Goal: Communication & Community: Answer question/provide support

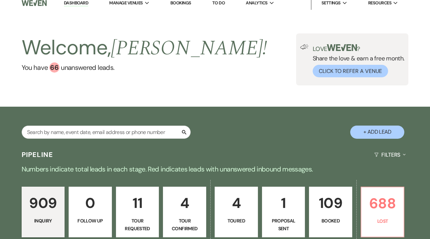
click at [237, 81] on div "Welcome, [PERSON_NAME] ! You have 66 unanswered lead s . Love ? Share the love …" at bounding box center [215, 59] width 430 height 52
click at [79, 3] on link "Dashboard" at bounding box center [76, 3] width 24 height 6
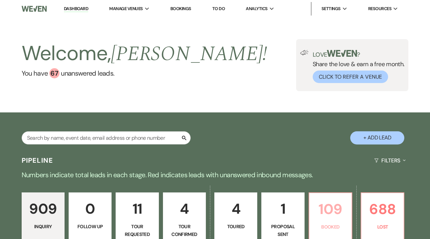
click at [327, 211] on p "109" at bounding box center [330, 209] width 34 height 23
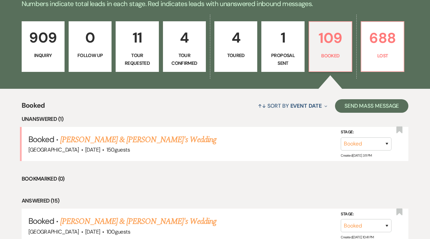
scroll to position [173, 0]
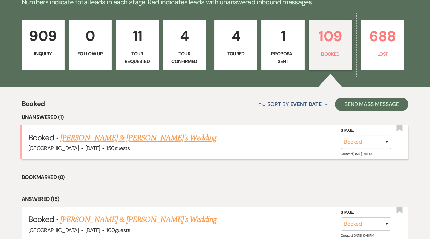
click at [118, 139] on link "[PERSON_NAME] & [PERSON_NAME]'s Wedding" at bounding box center [138, 138] width 156 height 12
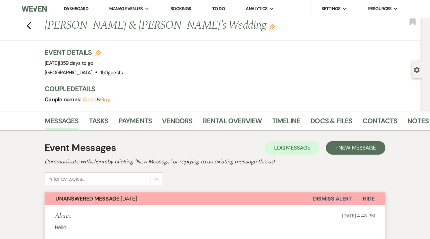
click at [319, 197] on button "Dismiss Alert" at bounding box center [332, 198] width 39 height 13
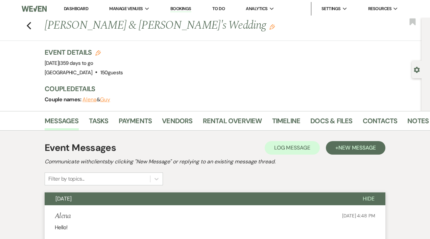
click at [68, 9] on link "Dashboard" at bounding box center [76, 9] width 24 height 6
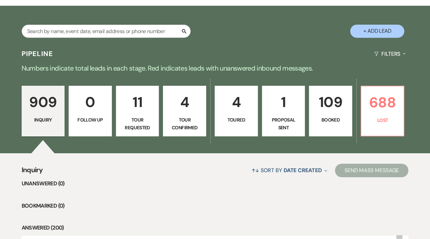
scroll to position [118, 0]
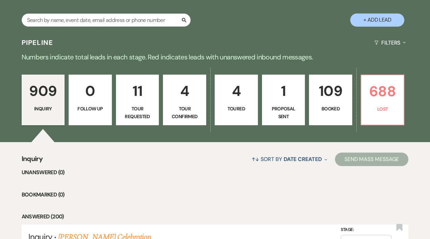
click at [189, 104] on link "4 Tour Confirmed" at bounding box center [184, 100] width 43 height 51
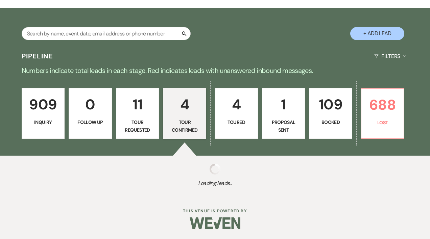
select select "4"
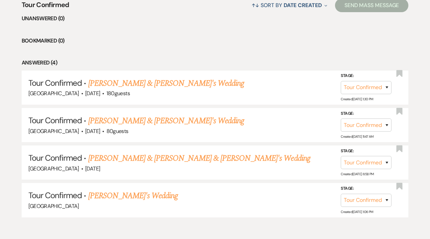
scroll to position [285, 0]
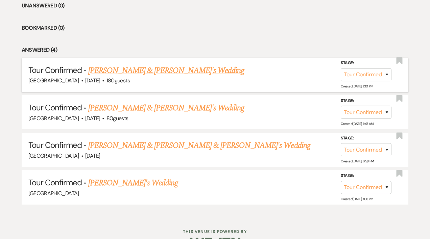
click at [175, 71] on link "[PERSON_NAME] & [PERSON_NAME]'s Wedding" at bounding box center [166, 71] width 156 height 12
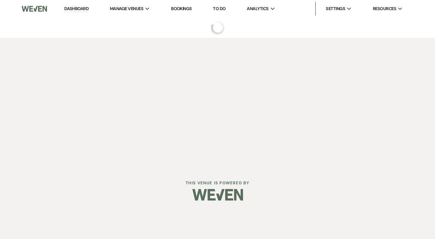
select select "4"
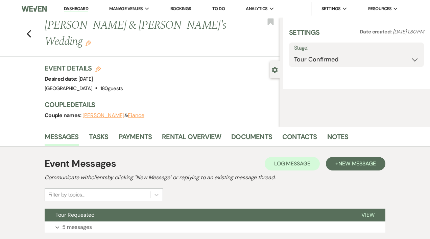
select select "5"
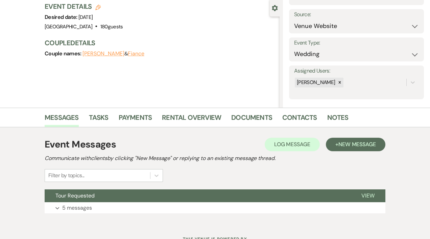
scroll to position [90, 0]
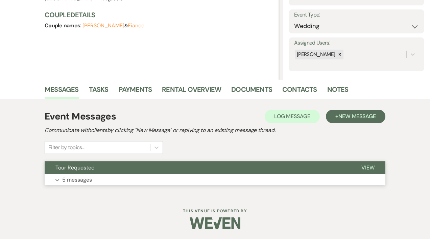
click at [364, 166] on span "View" at bounding box center [367, 167] width 13 height 7
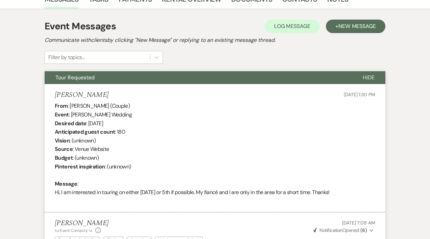
scroll to position [0, 0]
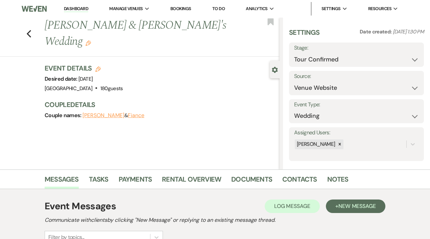
select select "4"
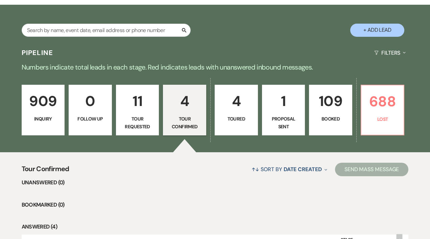
scroll to position [107, 0]
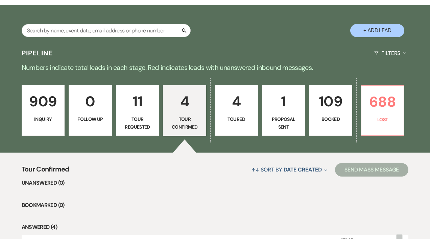
click at [139, 124] on p "Tour Requested" at bounding box center [137, 122] width 34 height 15
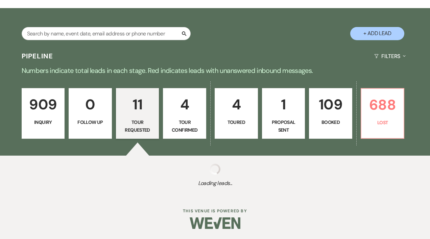
scroll to position [107, 0]
select select "2"
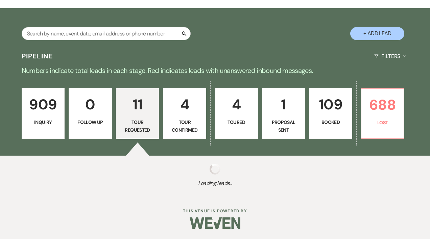
select select "2"
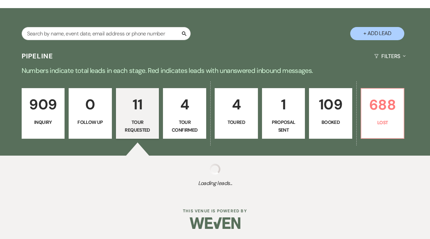
select select "2"
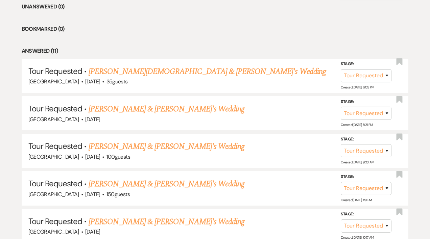
scroll to position [283, 0]
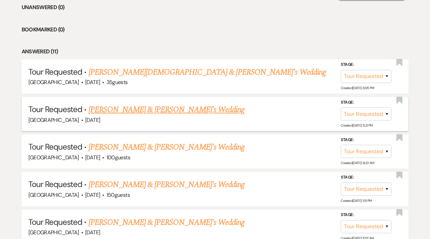
click at [110, 110] on link "[PERSON_NAME] & [PERSON_NAME]'s Wedding" at bounding box center [166, 110] width 156 height 12
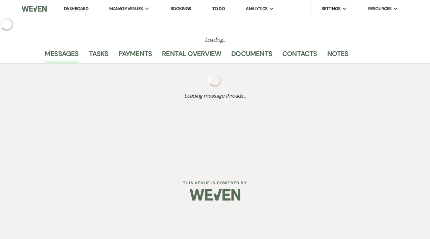
select select "2"
select select "5"
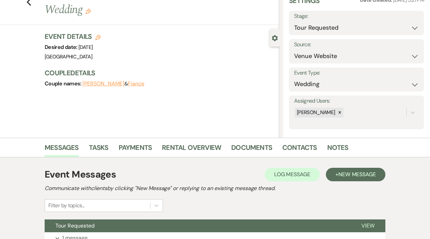
scroll to position [90, 0]
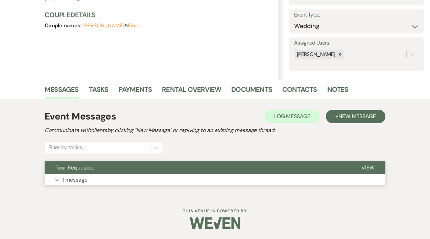
click at [369, 167] on span "View" at bounding box center [367, 167] width 13 height 7
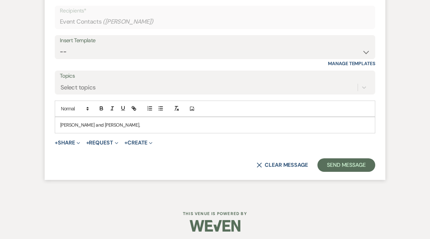
scroll to position [447, 0]
click at [113, 127] on p "[PERSON_NAME] and [PERSON_NAME]," at bounding box center [214, 124] width 309 height 7
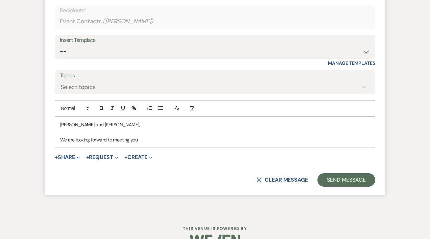
click at [106, 125] on p "[PERSON_NAME] and [PERSON_NAME]," at bounding box center [214, 124] width 309 height 7
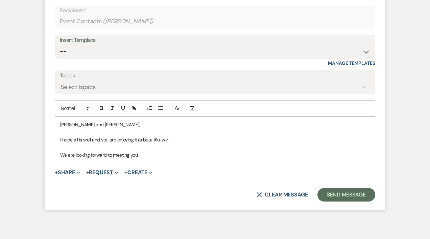
click at [144, 153] on p "We are looking forward to meeting you" at bounding box center [214, 154] width 309 height 7
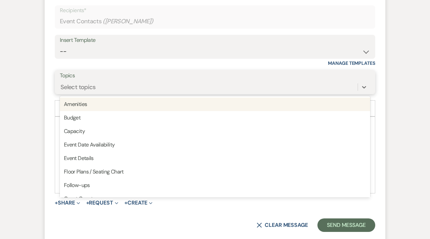
click at [74, 84] on div "Select topics" at bounding box center [77, 87] width 35 height 9
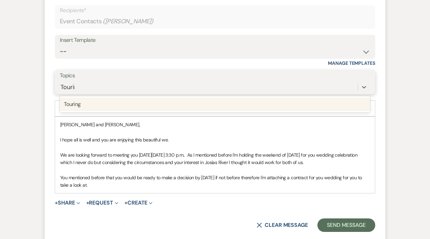
type input "Touring"
click at [69, 105] on div "Touring" at bounding box center [215, 105] width 310 height 14
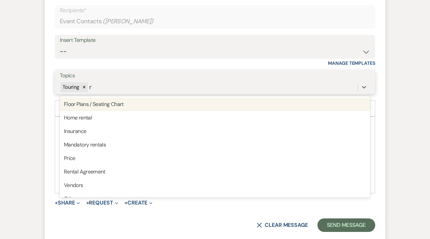
type input "re"
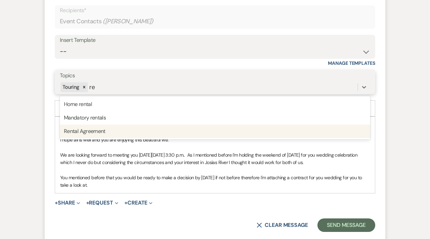
click at [84, 131] on div "Rental Agreement" at bounding box center [215, 132] width 310 height 14
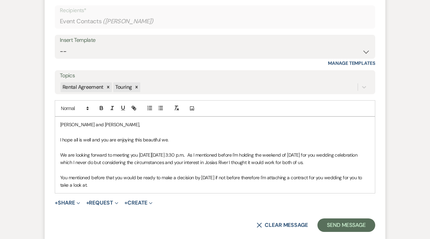
click at [108, 183] on p "You mentioned before that you would be ready to make a decision by [DATE] if no…" at bounding box center [214, 181] width 309 height 15
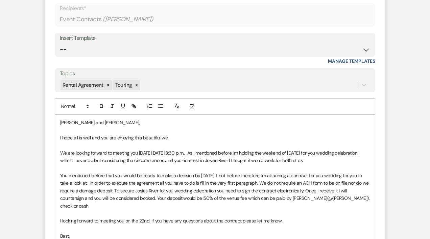
scroll to position [465, 0]
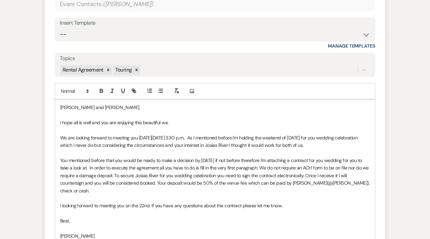
click at [167, 123] on p "I hope all is well and you are enjoying this beautiful we." at bounding box center [214, 122] width 309 height 7
click at [368, 137] on p "We are looking forward to meeting you [DATE][DATE] 3:30 p.m.. As I mentioned be…" at bounding box center [214, 141] width 309 height 15
click at [111, 146] on p "We are looking forward to meeting you [DATE][DATE] 3:30 p.m.. As I mentioned be…" at bounding box center [214, 141] width 309 height 15
click at [153, 146] on p "We are looking forward to meeting you [DATE][DATE] 3:30 p.m.. As I mentioned be…" at bounding box center [214, 141] width 309 height 15
click at [274, 161] on p "You mentioned before that you would be ready to make a decision by [DATE] if no…" at bounding box center [214, 176] width 309 height 38
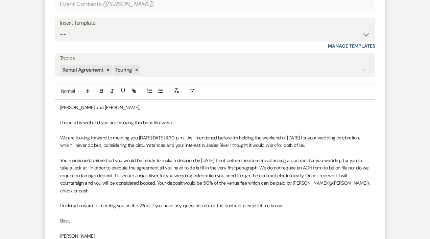
click at [101, 169] on p "You mentioned before that you would be ready to make a decision by [DATE] if no…" at bounding box center [214, 176] width 309 height 38
click at [315, 183] on p "You mentioned before that you would be ready to make a decision by [DATE] if no…" at bounding box center [214, 176] width 309 height 38
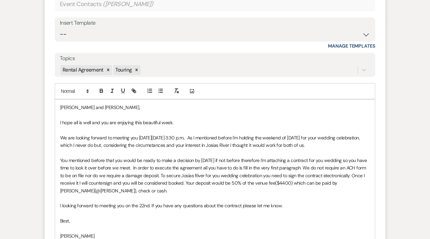
click at [316, 183] on p "You mentioned before that you would be ready to make a decision by [DATE] if no…" at bounding box center [214, 176] width 309 height 38
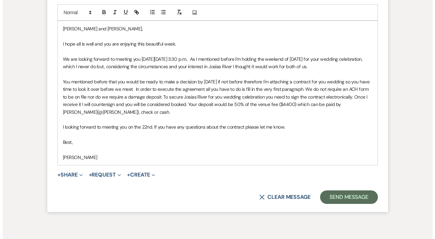
scroll to position [544, 0]
click at [71, 161] on div "[PERSON_NAME] and [PERSON_NAME], I hope all is well and you are enjoying this b…" at bounding box center [214, 93] width 319 height 144
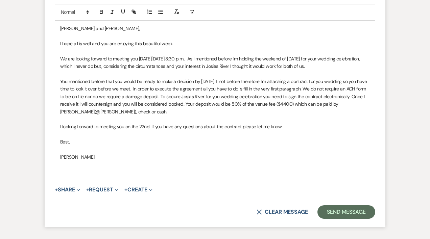
click at [80, 188] on icon "Expand" at bounding box center [78, 189] width 3 height 3
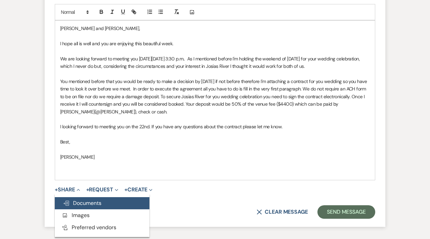
click at [83, 203] on span "Doc Upload Documents" at bounding box center [82, 203] width 38 height 7
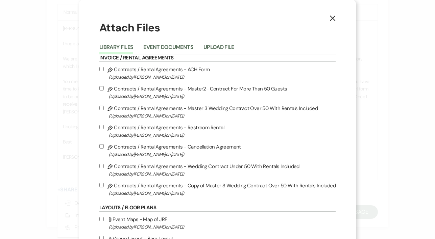
click at [101, 187] on input "Pencil Contracts / Rental Agreements - Copy of Master 3 Wedding Contract Over 5…" at bounding box center [101, 185] width 4 height 4
checkbox input "true"
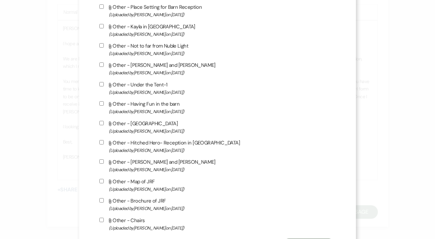
scroll to position [512, 0]
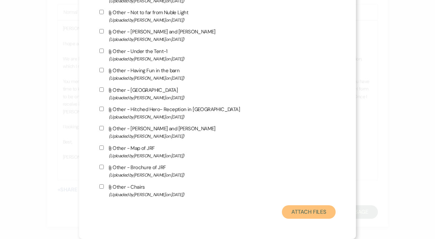
click at [315, 212] on button "Attach Files" at bounding box center [309, 212] width 54 height 14
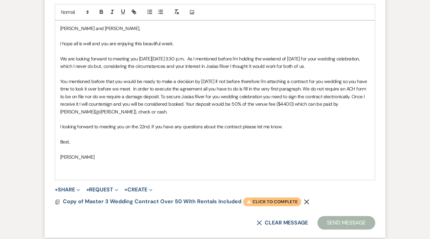
click at [275, 201] on span "Warning Click to complete" at bounding box center [272, 202] width 58 height 9
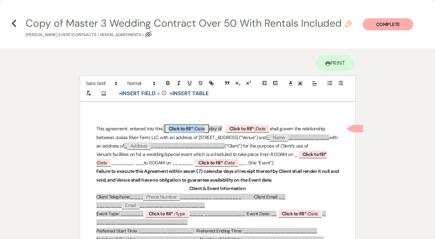
click at [201, 128] on span "Click to fill* : Date" at bounding box center [186, 128] width 44 height 9
select select "owner"
select select "Date"
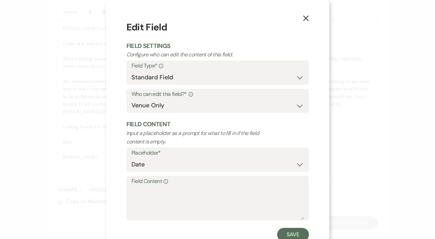
click at [148, 182] on label "Field Content Info" at bounding box center [217, 182] width 172 height 10
click at [148, 186] on textarea "Field Content Info" at bounding box center [217, 203] width 172 height 34
type textarea "17th"
click at [288, 236] on button "Save" at bounding box center [293, 235] width 32 height 14
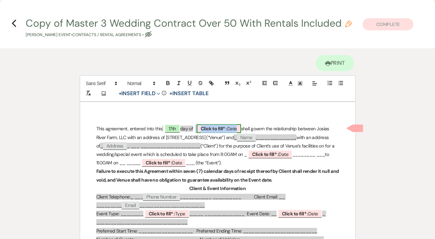
click at [236, 129] on span "Click to fill* : Date" at bounding box center [219, 128] width 44 height 9
select select "owner"
select select "Date"
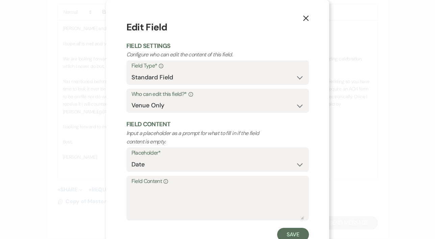
click at [141, 181] on label "Field Content Info" at bounding box center [217, 182] width 172 height 10
click at [141, 186] on textarea "Field Content Info" at bounding box center [217, 203] width 172 height 34
type textarea "[DATE]"
click at [285, 235] on button "Save" at bounding box center [293, 235] width 32 height 14
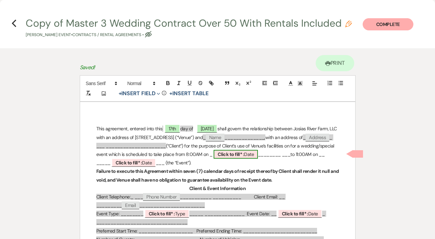
click at [213, 159] on span "Click to fill* : Date" at bounding box center [235, 154] width 44 height 9
select select "owner"
select select "Date"
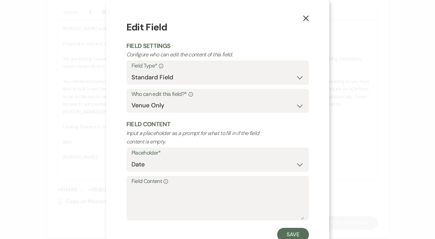
click at [133, 181] on label "Field Content Info" at bounding box center [217, 182] width 172 height 10
click at [133, 186] on textarea "Field Content Info" at bounding box center [217, 203] width 172 height 34
type textarea "[DATE]"
click at [289, 235] on button "Save" at bounding box center [293, 235] width 32 height 14
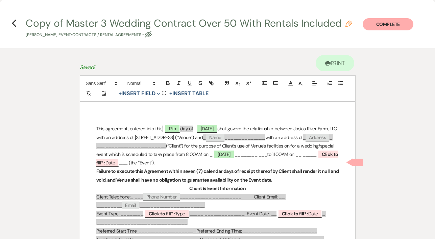
click at [182, 161] on p "This agreement, entered into this 17th day of [DATE] shall govern the relations…" at bounding box center [217, 146] width 242 height 43
click at [193, 162] on p "This agreement, entered into this 17th day of [DATE] shall govern the relations…" at bounding box center [217, 146] width 242 height 43
click at [263, 164] on span "Click to fill* : Date" at bounding box center [215, 158] width 238 height 17
select select "owner"
select select "Date"
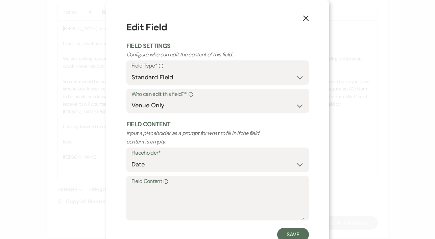
click at [132, 182] on label "Field Content Info" at bounding box center [217, 182] width 172 height 10
click at [132, 186] on textarea "Field Content Info" at bounding box center [217, 203] width 172 height 34
type textarea "[DATE]"
click at [283, 234] on button "Save" at bounding box center [293, 235] width 32 height 14
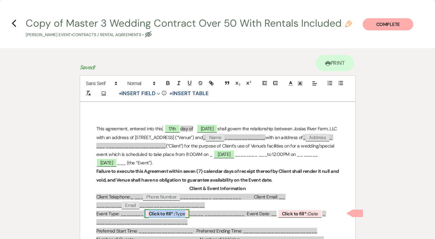
click at [184, 214] on span "Click to fill* : Type" at bounding box center [167, 213] width 45 height 9
select select "owner"
select select "Type"
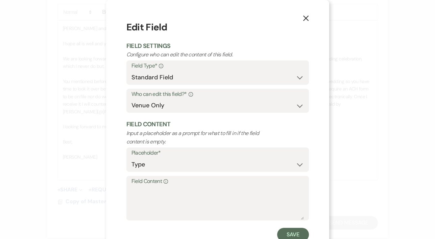
click at [140, 181] on label "Field Content Info" at bounding box center [217, 182] width 172 height 10
click at [140, 186] on textarea "Field Content Info" at bounding box center [217, 203] width 172 height 34
type textarea "Wedding"
click at [283, 233] on button "Save" at bounding box center [293, 235] width 32 height 14
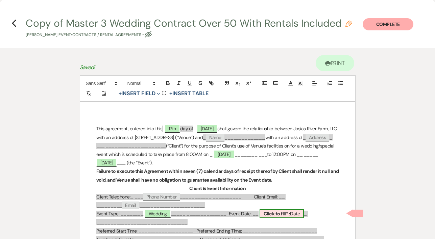
click at [301, 215] on span "Click to fill* : Date" at bounding box center [281, 213] width 44 height 9
select select "owner"
select select "Date"
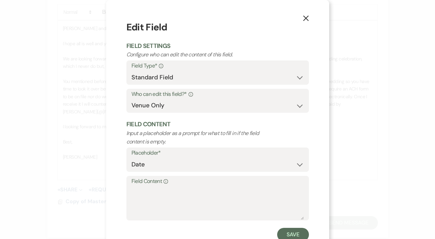
click at [139, 184] on label "Field Content Info" at bounding box center [217, 182] width 172 height 10
click at [139, 186] on textarea "Field Content Info" at bounding box center [217, 203] width 172 height 34
type textarea "[DATE]"
click at [281, 234] on button "Save" at bounding box center [293, 235] width 32 height 14
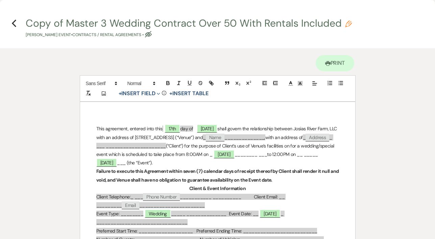
click at [195, 172] on strong "Failure to execute this Agreement within seven (7) calendar days of receipt the…" at bounding box center [217, 175] width 243 height 15
click at [193, 171] on strong "Failure to execute this Agreement within six (7) calendar days of receipt there…" at bounding box center [214, 175] width 237 height 15
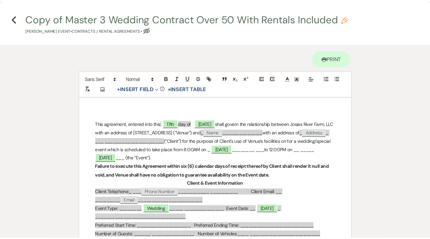
scroll to position [0, 0]
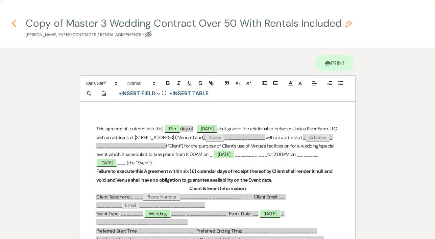
click at [12, 23] on icon "Previous" at bounding box center [13, 23] width 5 height 8
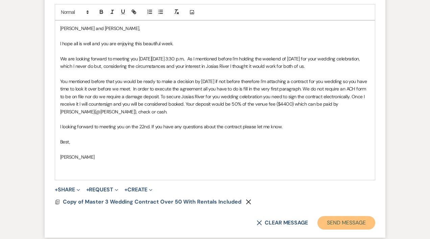
click at [339, 222] on button "Send Message" at bounding box center [346, 223] width 58 height 14
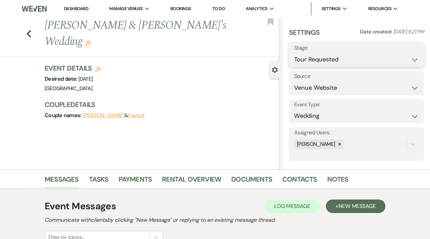
click at [409, 59] on select "Inquiry Follow Up Tour Requested Tour Confirmed Toured Proposal Sent Booked Lost" at bounding box center [356, 59] width 125 height 13
select select "4"
click at [294, 53] on select "Inquiry Follow Up Tour Requested Tour Confirmed Toured Proposal Sent Booked Lost" at bounding box center [356, 59] width 125 height 13
click at [402, 55] on button "Save" at bounding box center [410, 55] width 28 height 14
click at [76, 10] on link "Dashboard" at bounding box center [76, 9] width 24 height 6
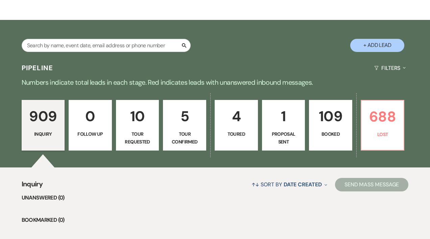
scroll to position [98, 0]
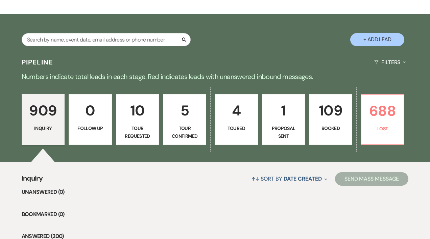
click at [234, 130] on p "Toured" at bounding box center [236, 128] width 34 height 7
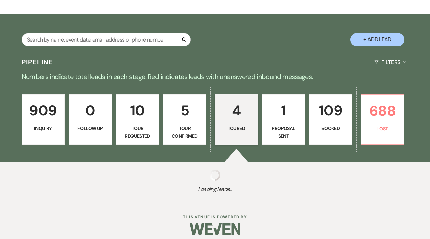
select select "5"
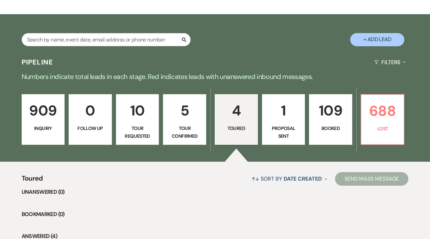
click at [193, 122] on p "5" at bounding box center [184, 110] width 34 height 23
select select "4"
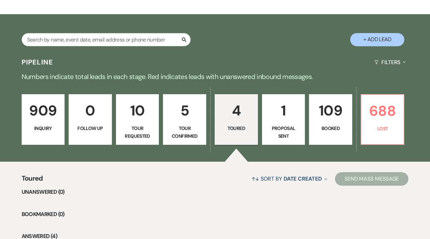
select select "4"
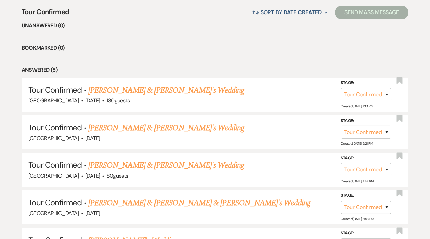
scroll to position [265, 0]
click at [386, 130] on select "Inquiry Follow Up Tour Requested Tour Confirmed Toured Proposal Sent Booked Lost" at bounding box center [365, 131] width 51 height 13
select select "6"
click at [340, 125] on select "Inquiry Follow Up Tour Requested Tour Confirmed Toured Proposal Sent Booked Lost" at bounding box center [365, 131] width 51 height 13
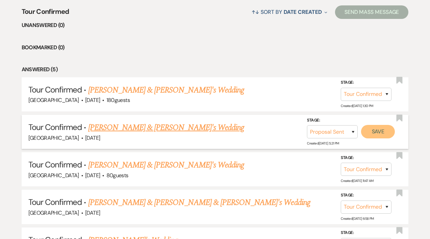
click at [376, 132] on button "Save" at bounding box center [378, 132] width 34 height 14
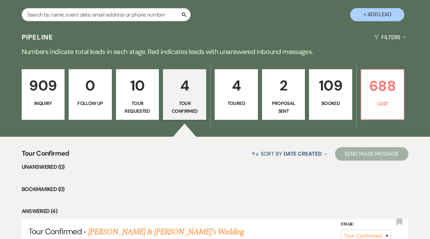
scroll to position [124, 0]
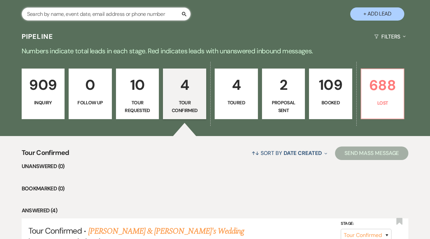
click at [93, 15] on input "text" at bounding box center [106, 13] width 169 height 13
type input "[PERSON_NAME]"
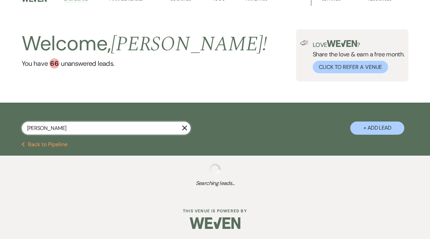
scroll to position [124, 0]
select select "5"
select select "8"
select select "6"
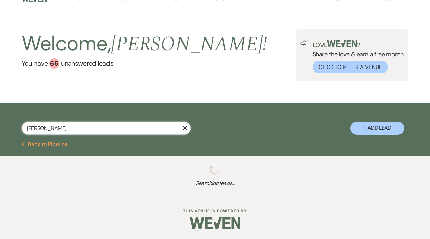
select select "8"
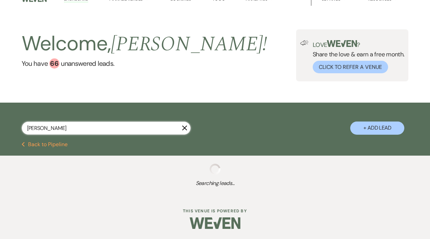
select select "8"
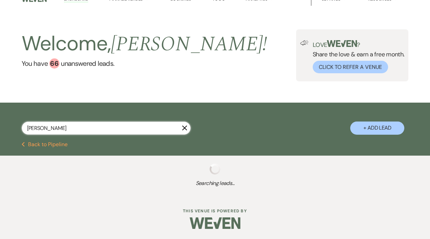
select select "8"
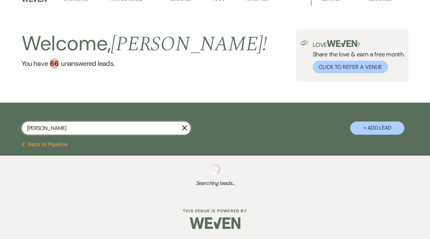
select select "8"
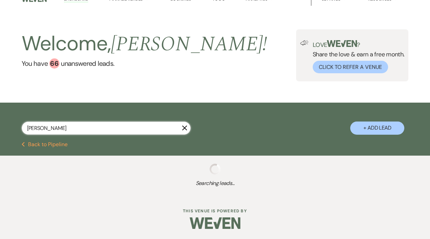
select select "8"
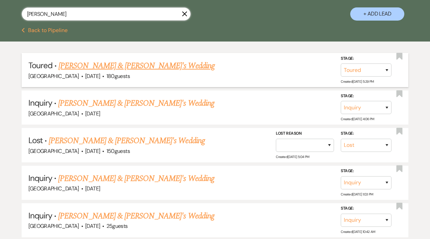
type input "[PERSON_NAME]"
click at [99, 67] on link "[PERSON_NAME] & [PERSON_NAME]'s Wedding" at bounding box center [136, 66] width 156 height 12
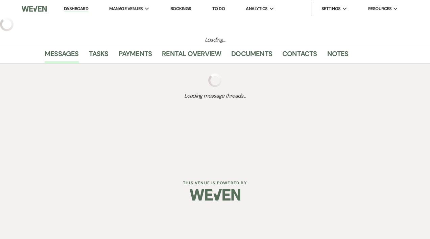
select select "5"
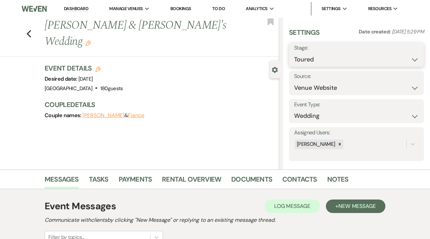
click at [409, 60] on select "Inquiry Follow Up Tour Requested Tour Confirmed Toured Proposal Sent Booked Lost" at bounding box center [356, 59] width 125 height 13
select select "6"
click at [294, 53] on select "Inquiry Follow Up Tour Requested Tour Confirmed Toured Proposal Sent Booked Lost" at bounding box center [356, 59] width 125 height 13
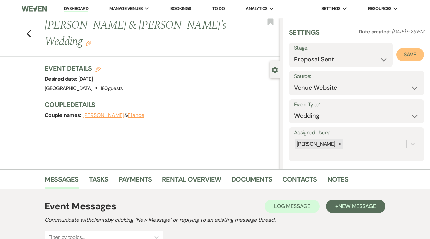
click at [407, 55] on button "Save" at bounding box center [410, 55] width 28 height 14
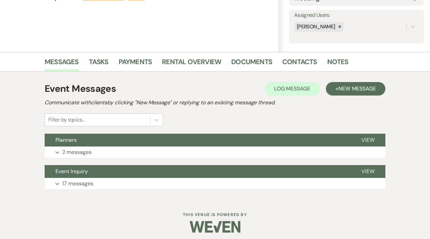
scroll to position [121, 0]
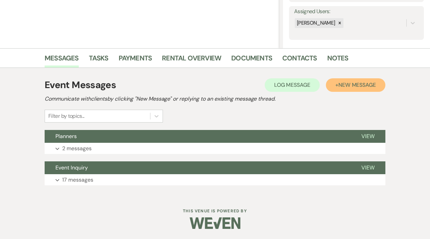
click at [349, 85] on span "New Message" at bounding box center [356, 84] width 37 height 7
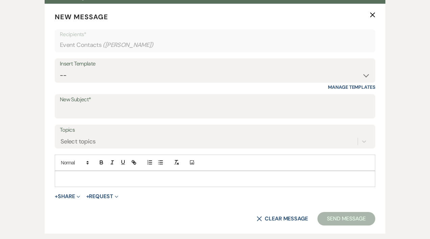
scroll to position [263, 0]
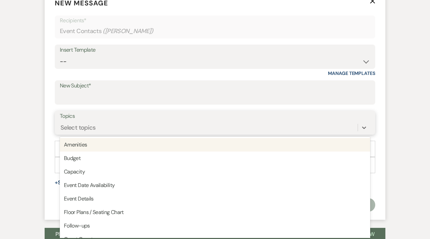
click at [82, 134] on div "option Amenities focused, 1 of 20. 20 results available. Use Up and Down to cho…" at bounding box center [215, 127] width 310 height 13
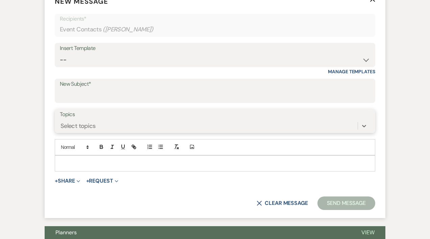
click at [77, 125] on div "Select topics" at bounding box center [77, 125] width 35 height 9
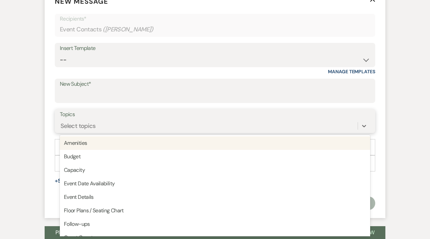
click at [77, 125] on div "Select topics" at bounding box center [77, 125] width 35 height 9
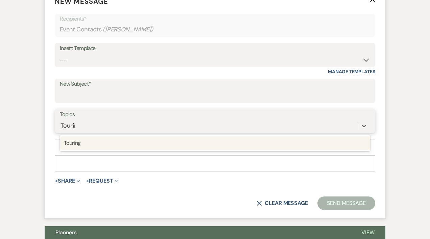
type input "Touring"
click at [74, 143] on div "Touring" at bounding box center [215, 143] width 310 height 14
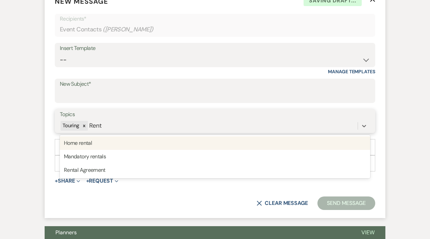
type input "Renta"
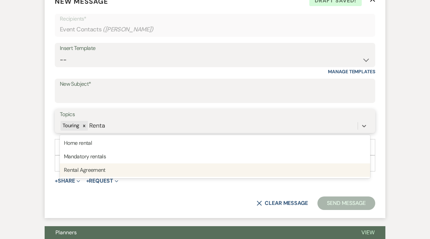
click at [81, 170] on div "Rental Agreement" at bounding box center [215, 170] width 310 height 14
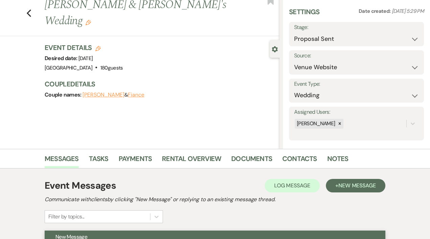
scroll to position [0, 0]
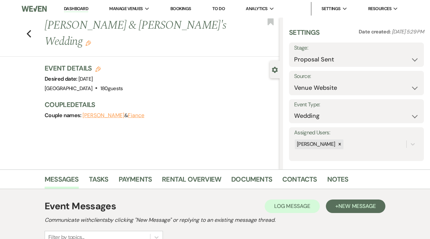
click at [101, 67] on icon "Edit" at bounding box center [97, 69] width 5 height 5
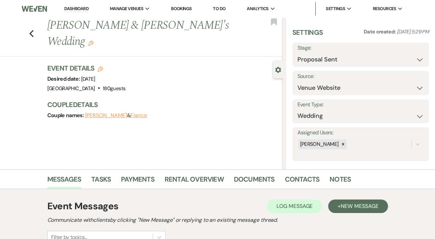
select select "193"
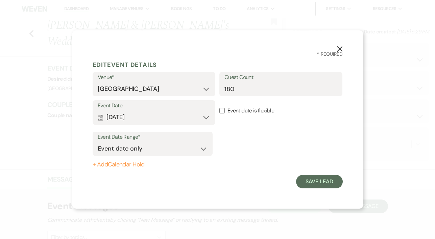
click at [338, 48] on use "button" at bounding box center [338, 48] width 5 height 5
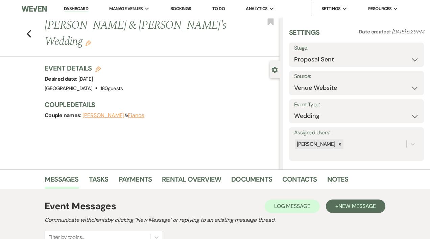
click at [128, 113] on button "Fiance" at bounding box center [136, 115] width 17 height 5
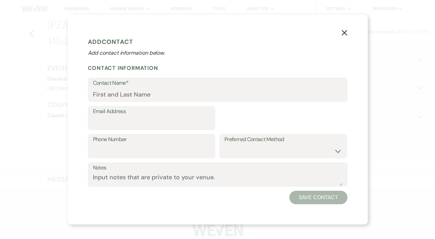
select select "1"
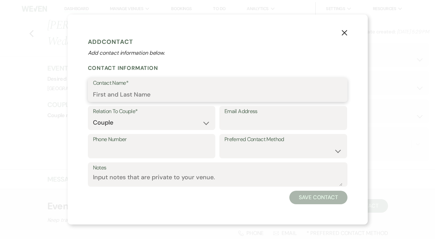
click at [116, 91] on input "Contact Name*" at bounding box center [217, 94] width 249 height 13
type input "[PERSON_NAME]"
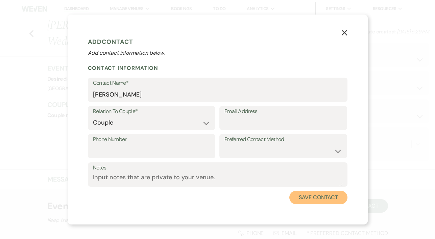
click at [303, 199] on button "Save Contact" at bounding box center [318, 198] width 58 height 14
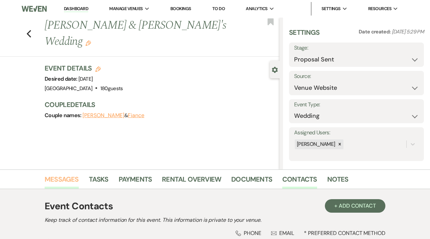
click at [60, 180] on link "Messages" at bounding box center [62, 181] width 34 height 15
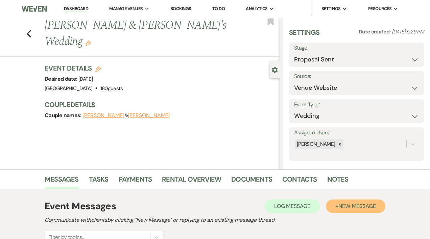
click at [361, 207] on span "New Message" at bounding box center [356, 206] width 37 height 7
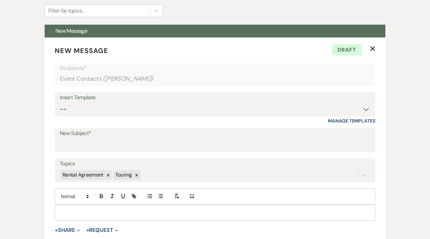
scroll to position [228, 0]
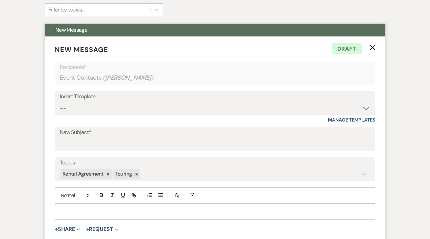
click at [75, 204] on div at bounding box center [214, 212] width 319 height 16
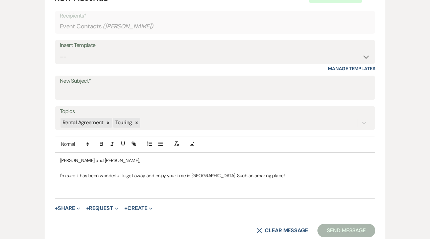
scroll to position [279, 0]
click at [61, 190] on p at bounding box center [214, 189] width 309 height 7
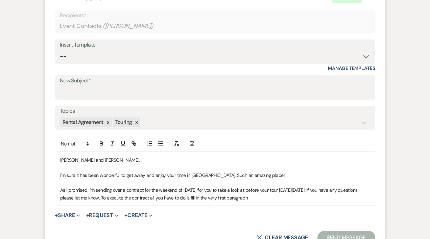
click at [213, 190] on p "As I promised, I'm sending over a contract for the weekend of [DATE] for you to…" at bounding box center [214, 193] width 309 height 15
click at [287, 190] on p "As I promised, I'm sending over a contract for the weekend of [DATE] since you …" at bounding box center [214, 193] width 309 height 15
click at [311, 189] on p "As I promised, I'm sending over a contract for the weekend of [DATE] since you …" at bounding box center [214, 193] width 309 height 15
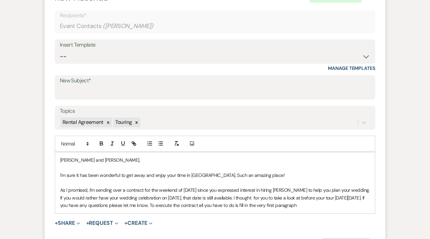
click at [298, 199] on p "As I promised, I'm sending over a contract for the weekend of [DATE] since you …" at bounding box center [214, 197] width 309 height 23
click at [216, 205] on p "As I promised, I'm sending over a contract for the weekend of [DATE] since you …" at bounding box center [214, 197] width 309 height 23
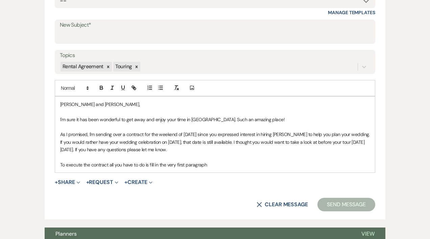
scroll to position [343, 0]
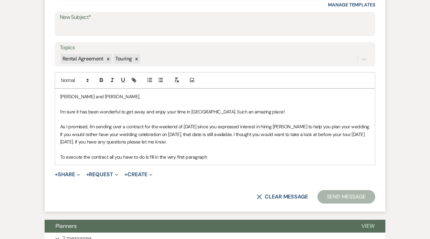
click at [229, 156] on p "To execute the contract all you have to do is fill in the very first paragraph" at bounding box center [214, 156] width 309 height 7
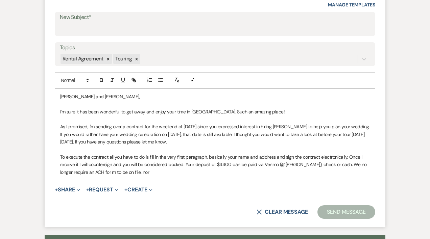
click at [111, 172] on p "To execute the contract all you have to do is fill in the very first paragraph,…" at bounding box center [214, 164] width 309 height 23
click at [156, 171] on p "To execute the contract all you have to do is fill in the very first paragraph,…" at bounding box center [214, 164] width 309 height 23
click at [120, 128] on p "As I promised, I'm sending over a contract for the weekend of [DATE] since you …" at bounding box center [214, 134] width 309 height 23
click at [92, 127] on p "As I promised, r a contract for the weekend of [DATE] since you expressed inter…" at bounding box center [214, 134] width 309 height 23
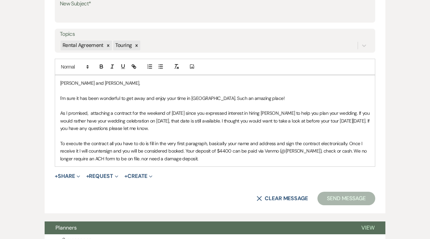
scroll to position [363, 0]
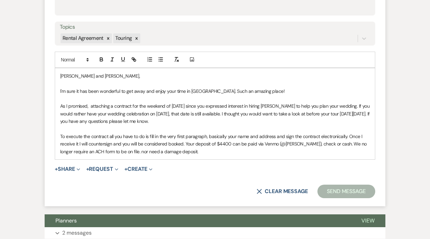
click at [213, 153] on p "To execute the contract all you have to do is fill in the very first paragraph,…" at bounding box center [214, 144] width 309 height 23
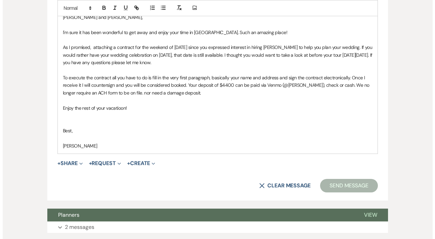
scroll to position [427, 0]
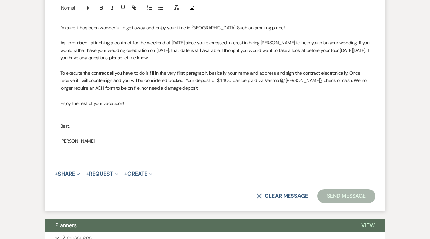
click at [79, 172] on span "Expand" at bounding box center [77, 173] width 5 height 7
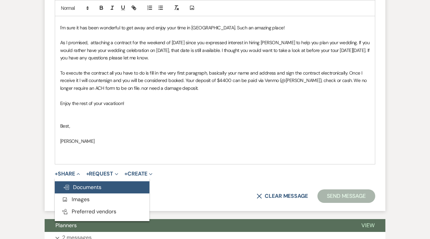
click at [81, 186] on span "Doc Upload Documents" at bounding box center [82, 187] width 38 height 7
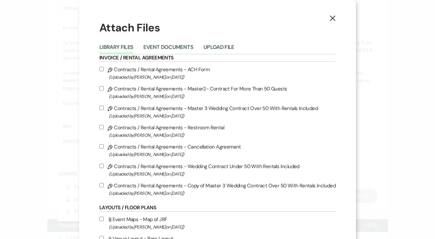
click at [101, 186] on input "Pencil Contracts / Rental Agreements - Copy of Master 3 Wedding Contract Over 5…" at bounding box center [101, 185] width 4 height 4
checkbox input "true"
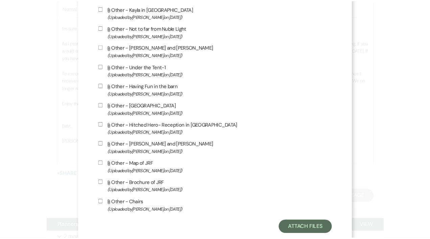
scroll to position [512, 0]
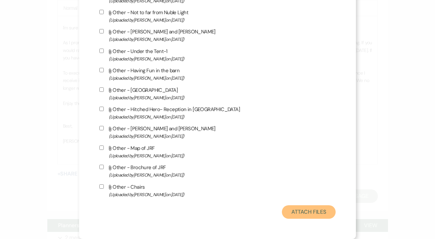
click at [310, 213] on button "Attach Files" at bounding box center [309, 212] width 54 height 14
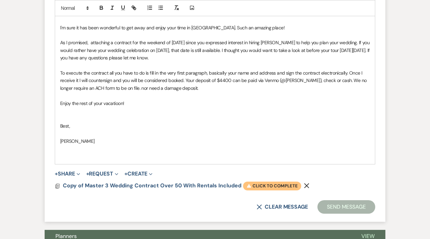
click at [295, 183] on span "Warning Click to complete" at bounding box center [272, 186] width 58 height 9
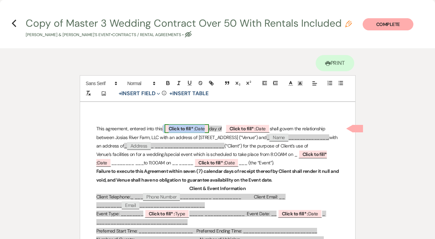
click at [204, 127] on span "Click to fill* : Date" at bounding box center [186, 128] width 44 height 9
select select "owner"
select select "Date"
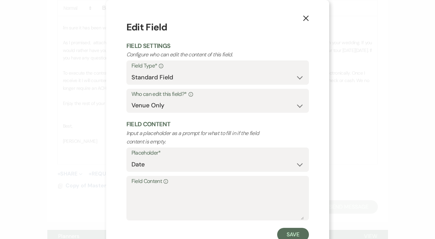
click at [137, 184] on label "Field Content Info" at bounding box center [217, 182] width 172 height 10
click at [137, 186] on textarea "Field Content Info" at bounding box center [217, 203] width 172 height 34
type textarea "17th"
click at [286, 234] on button "Save" at bounding box center [293, 235] width 32 height 14
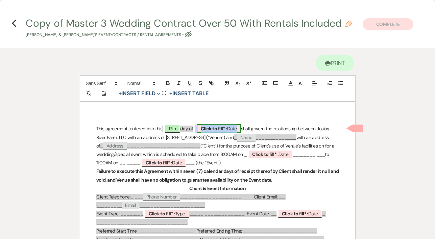
click at [235, 127] on span "Click to fill* : Date" at bounding box center [219, 128] width 44 height 9
select select "owner"
select select "Date"
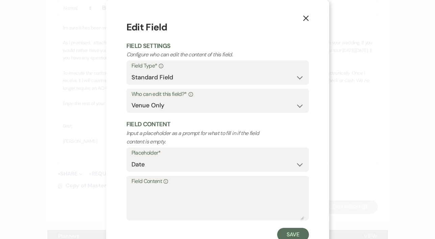
click at [144, 183] on label "Field Content Info" at bounding box center [217, 182] width 172 height 10
click at [144, 186] on textarea "Field Content Info" at bounding box center [217, 203] width 172 height 34
type textarea "[DATE]"
click at [287, 235] on button "Save" at bounding box center [293, 235] width 32 height 14
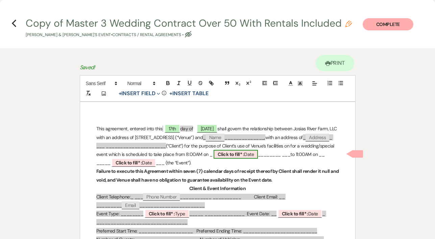
click at [213, 159] on span "Click to fill* : Date" at bounding box center [235, 154] width 44 height 9
select select "owner"
select select "Date"
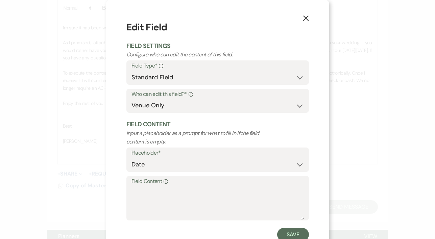
click at [133, 182] on label "Field Content Info" at bounding box center [217, 182] width 172 height 10
click at [133, 186] on textarea "Field Content Info" at bounding box center [217, 203] width 172 height 34
type textarea "[DATE]"
click at [287, 232] on button "Save" at bounding box center [293, 235] width 32 height 14
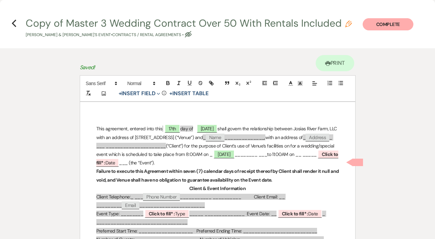
click at [174, 163] on p "This agreement, entered into this 17th day of [DATE] shall govern the relations…" at bounding box center [217, 146] width 242 height 43
click at [184, 162] on p "This agreement, entered into this 17th day of [DATE] shall govern the relations…" at bounding box center [217, 146] width 242 height 43
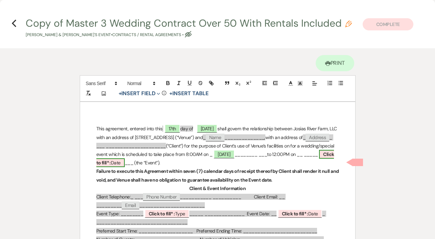
click at [254, 161] on span "Click to fill* : Date" at bounding box center [215, 158] width 238 height 17
select select "owner"
select select "Date"
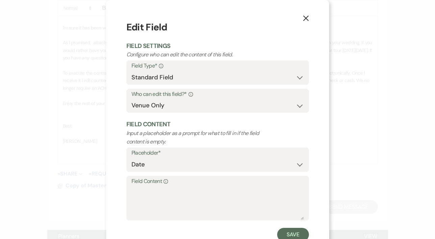
click at [142, 181] on label "Field Content Info" at bounding box center [217, 182] width 172 height 10
click at [142, 186] on textarea "Field Content Info" at bounding box center [217, 203] width 172 height 34
type textarea "[DATE]"
click at [286, 233] on button "Save" at bounding box center [293, 235] width 32 height 14
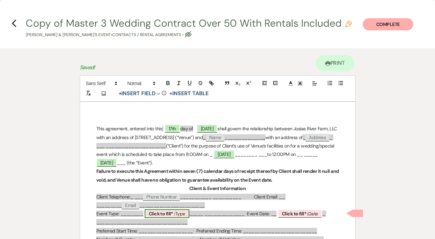
click at [177, 213] on span "Click to fill* : Type" at bounding box center [167, 213] width 45 height 9
select select "owner"
select select "Type"
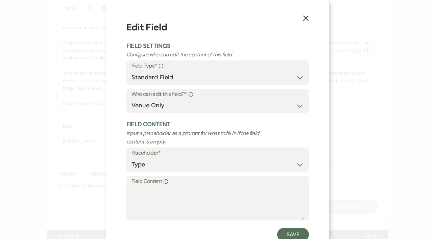
click at [136, 181] on label "Field Content Info" at bounding box center [217, 182] width 172 height 10
click at [136, 186] on textarea "Field Content Info" at bounding box center [217, 203] width 172 height 34
type textarea "Wedding"
click at [284, 234] on button "Save" at bounding box center [293, 235] width 32 height 14
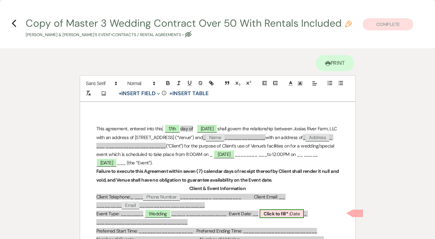
click at [298, 214] on span "Click to fill* : Date" at bounding box center [281, 213] width 44 height 9
select select "owner"
select select "Date"
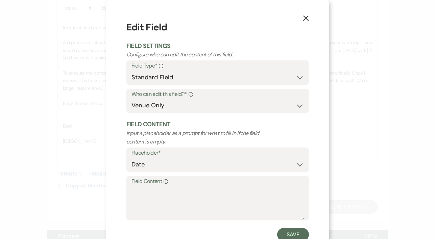
click at [147, 181] on label "Field Content Info" at bounding box center [217, 182] width 172 height 10
click at [147, 186] on textarea "Field Content Info" at bounding box center [217, 203] width 172 height 34
type textarea "[DATE]"
click at [287, 233] on button "Save" at bounding box center [293, 235] width 32 height 14
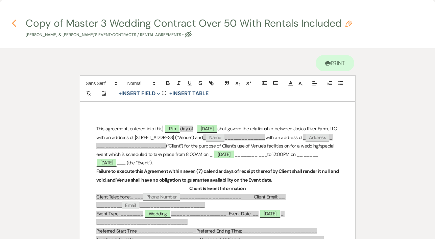
click at [15, 24] on icon "Previous" at bounding box center [13, 23] width 5 height 8
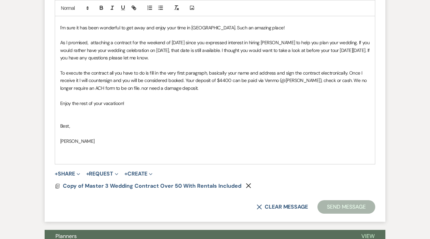
click at [120, 104] on p "Enjoy the rest of your vacatioon!" at bounding box center [214, 103] width 309 height 7
click at [166, 104] on p "Enjoy the rest of your vacation!" at bounding box center [214, 103] width 309 height 7
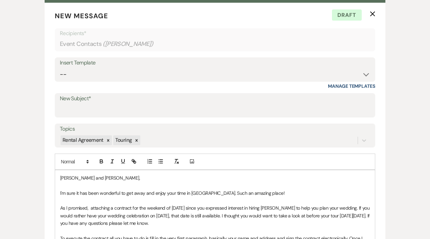
scroll to position [261, 0]
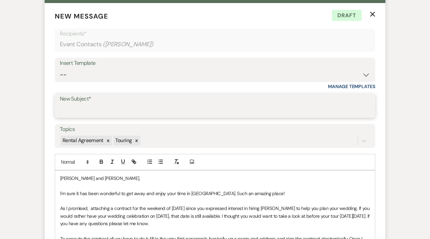
click at [88, 111] on input "New Subject*" at bounding box center [215, 110] width 310 height 13
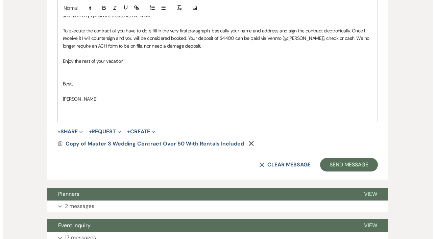
scroll to position [473, 0]
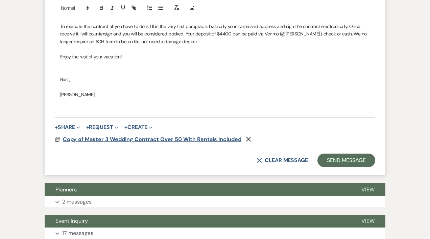
type input "Rental Agreement Josias River Farm and Tour"
click at [224, 139] on span "Copy of Master 3 Wedding Contract Over 50 With Rentals Included" at bounding box center [152, 139] width 178 height 7
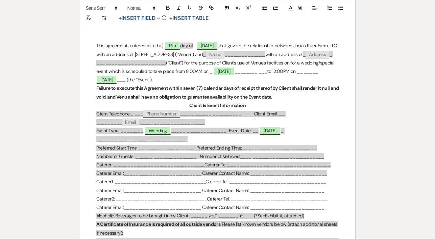
scroll to position [95, 0]
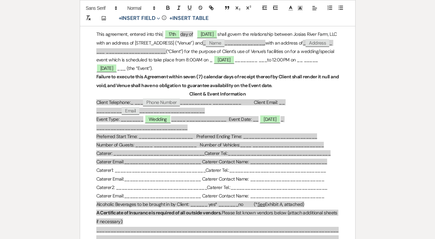
click at [196, 77] on strong "Failure to execute this Agreement within seven (7) calendar days of receipt the…" at bounding box center [217, 81] width 243 height 15
click at [194, 76] on strong "Failure to execute this Agreement within six (7) calendar days of receipt there…" at bounding box center [214, 81] width 237 height 15
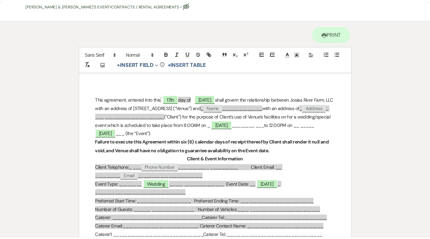
scroll to position [0, 0]
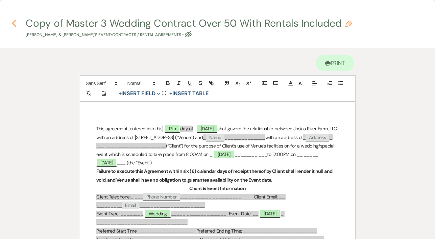
click at [14, 24] on icon "Previous" at bounding box center [13, 23] width 5 height 8
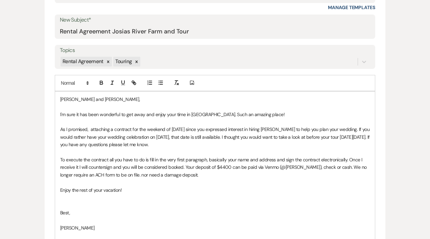
scroll to position [340, 0]
click at [319, 136] on p "As I promised, attaching a contract for the weekend of [DATE] since you express…" at bounding box center [214, 136] width 309 height 23
click at [123, 144] on p "As I promised, attaching a contract for the weekend of [DATE] since you express…" at bounding box center [214, 136] width 309 height 23
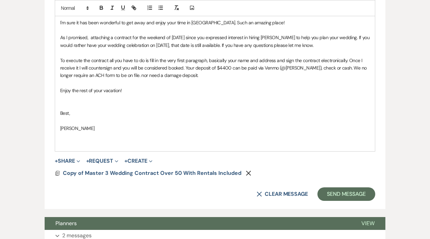
scroll to position [434, 0]
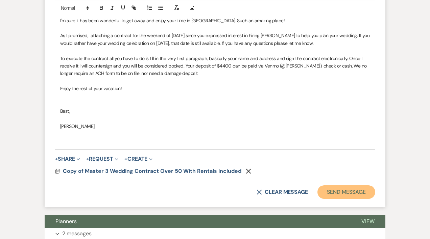
click at [343, 191] on button "Send Message" at bounding box center [346, 192] width 58 height 14
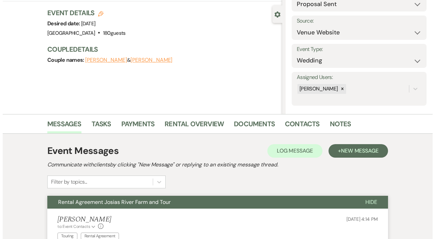
scroll to position [0, 0]
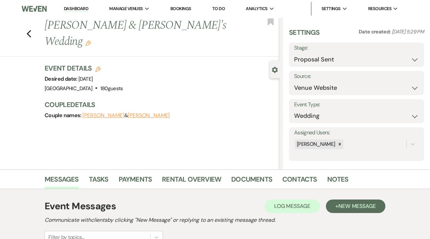
click at [99, 67] on use "button" at bounding box center [97, 69] width 5 height 5
select select "193"
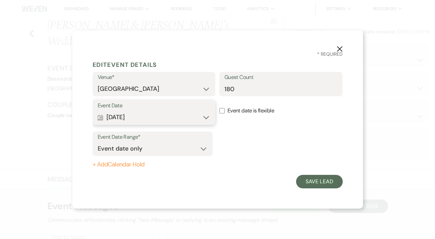
click at [102, 119] on icon "Calendar" at bounding box center [101, 118] width 6 height 6
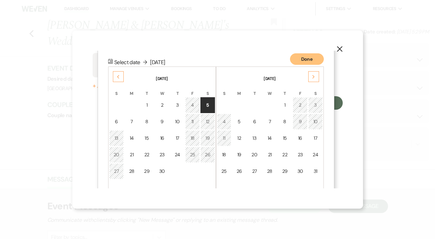
scroll to position [86, 0]
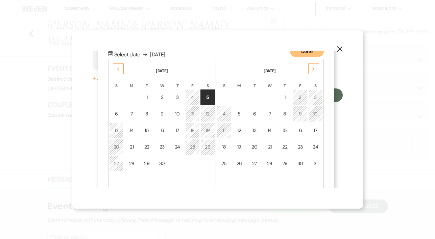
click at [118, 70] on use at bounding box center [118, 70] width 2 height 4
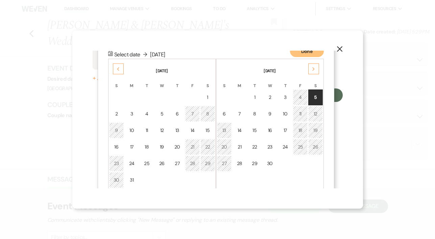
click at [119, 70] on icon "Previous" at bounding box center [118, 69] width 3 height 4
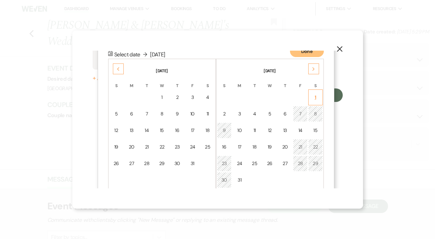
click at [316, 95] on div "1" at bounding box center [315, 97] width 6 height 7
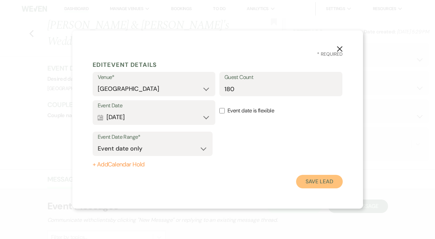
click at [320, 180] on button "Save Lead" at bounding box center [319, 182] width 46 height 14
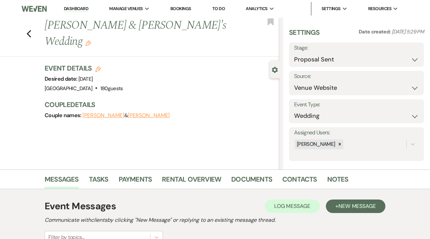
click at [76, 8] on link "Dashboard" at bounding box center [76, 9] width 24 height 6
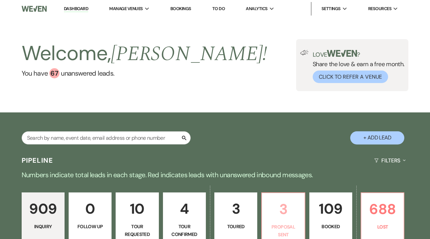
click at [285, 215] on p "3" at bounding box center [283, 209] width 34 height 23
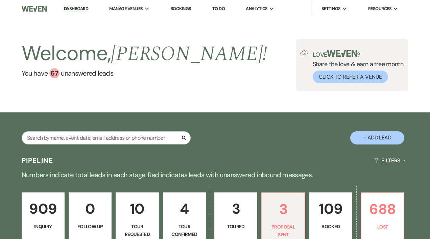
select select "6"
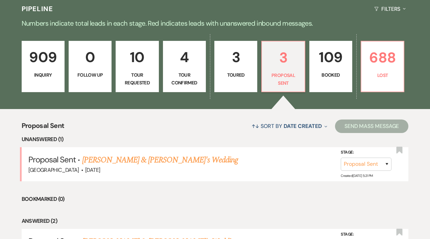
scroll to position [155, 0]
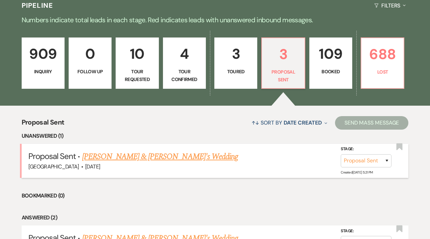
click at [169, 158] on link "[PERSON_NAME] & [PERSON_NAME]'s Wedding" at bounding box center [160, 157] width 156 height 12
select select "6"
select select "5"
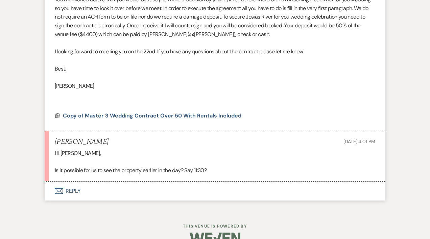
scroll to position [545, 0]
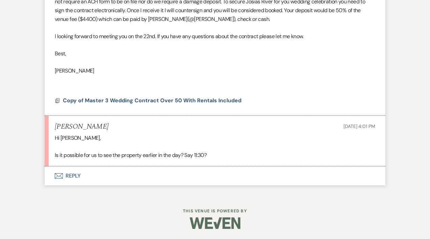
click at [72, 185] on button "Envelope Reply" at bounding box center [215, 175] width 340 height 19
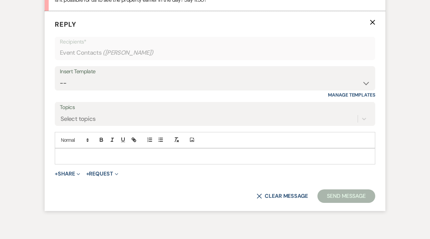
scroll to position [699, 0]
click at [66, 160] on div at bounding box center [214, 156] width 319 height 16
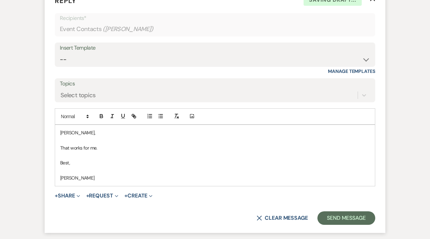
scroll to position [787, 0]
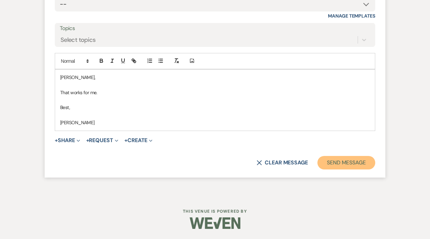
click at [344, 163] on button "Send Message" at bounding box center [346, 163] width 58 height 14
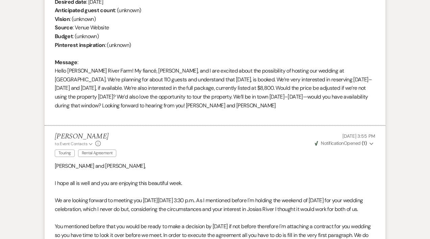
scroll to position [232, 0]
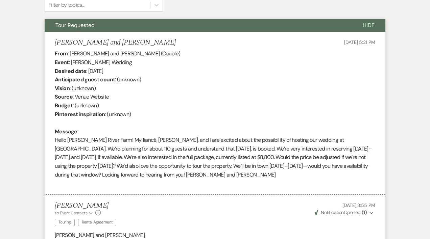
click at [310, 174] on div "From : [PERSON_NAME] and [PERSON_NAME] (Couple) Event : [PERSON_NAME] Wedding D…" at bounding box center [215, 118] width 320 height 138
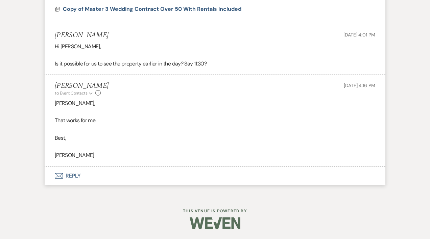
scroll to position [644, 0]
drag, startPoint x: 421, startPoint y: 91, endPoint x: 421, endPoint y: 84, distance: 6.4
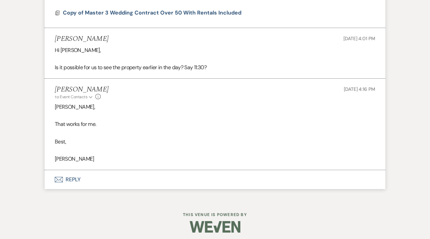
scroll to position [633, 0]
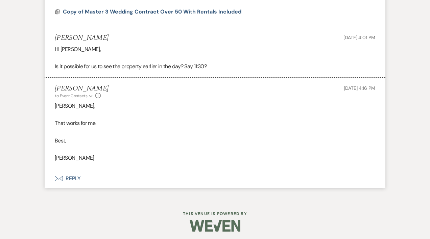
click at [72, 185] on button "Envelope Reply" at bounding box center [215, 178] width 340 height 19
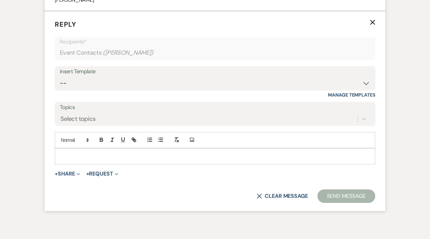
scroll to position [791, 0]
click at [64, 89] on select "-- Weven Planning Portal Introduction (Booked Events) Initial Inquiry Response …" at bounding box center [215, 82] width 310 height 13
select select "389"
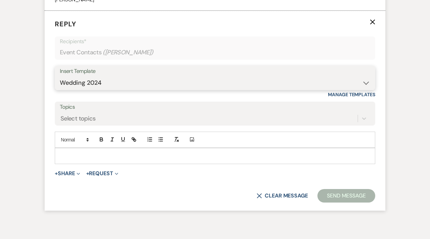
click at [60, 85] on select "-- Weven Planning Portal Introduction (Booked Events) Initial Inquiry Response …" at bounding box center [215, 82] width 310 height 13
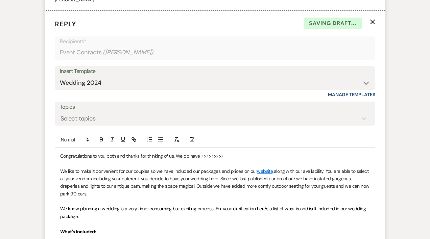
click at [248, 160] on p "[PERSON_NAME],Congratulations to you both and thanks for thinking of us. We do …" at bounding box center [214, 155] width 309 height 7
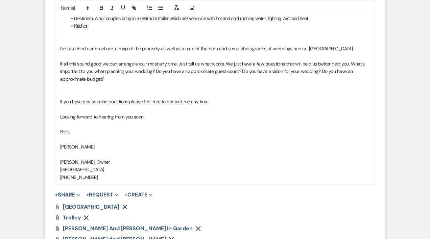
scroll to position [1217, 0]
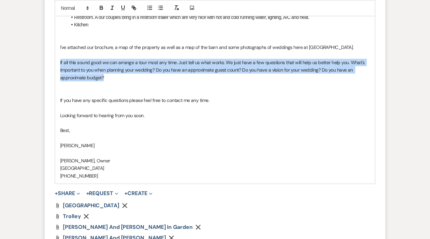
drag, startPoint x: 59, startPoint y: 77, endPoint x: 114, endPoint y: 94, distance: 57.5
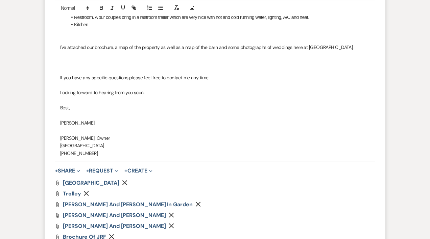
click at [64, 74] on p at bounding box center [214, 69] width 309 height 7
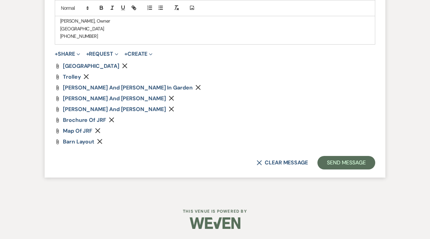
scroll to position [1343, 0]
click at [358, 164] on button "Send Message" at bounding box center [346, 163] width 58 height 14
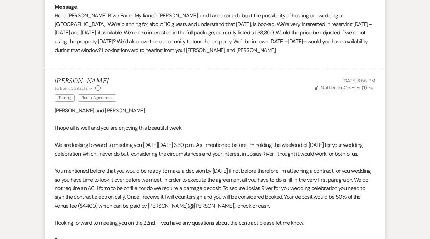
scroll to position [0, 0]
